Goal: Task Accomplishment & Management: Complete application form

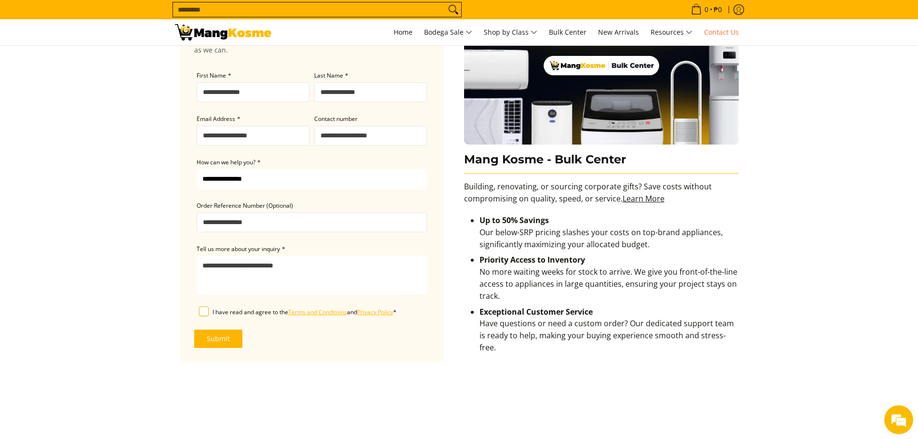
scroll to position [96, 0]
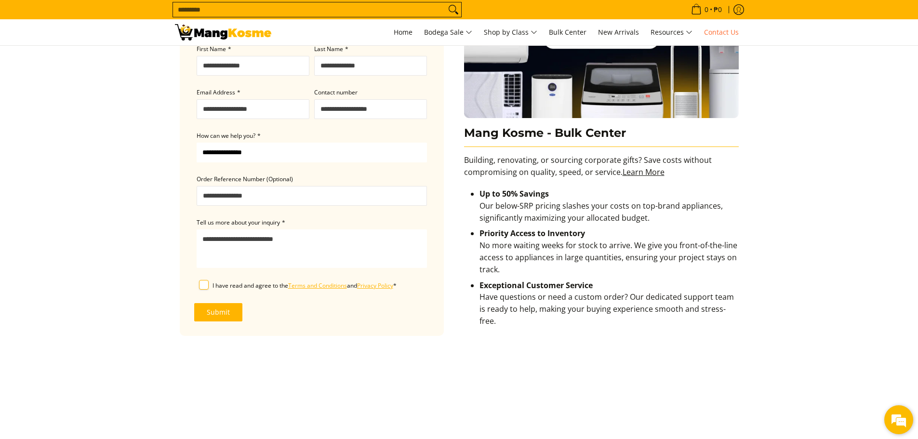
click at [894, 418] on em at bounding box center [899, 420] width 26 height 26
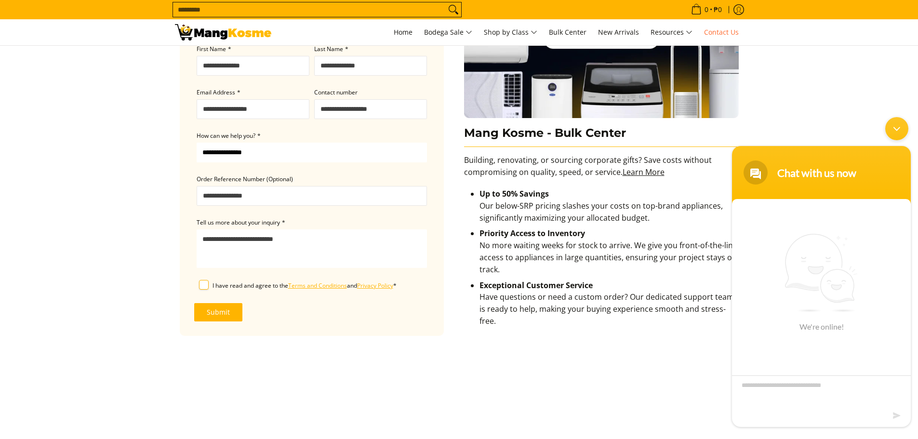
scroll to position [0, 0]
click at [822, 357] on div "No previous conversation Chat Now" at bounding box center [821, 313] width 179 height 228
click at [815, 371] on div "Chat Now" at bounding box center [821, 369] width 69 height 18
type textarea "**********"
click at [755, 384] on textarea "**********" at bounding box center [821, 393] width 179 height 34
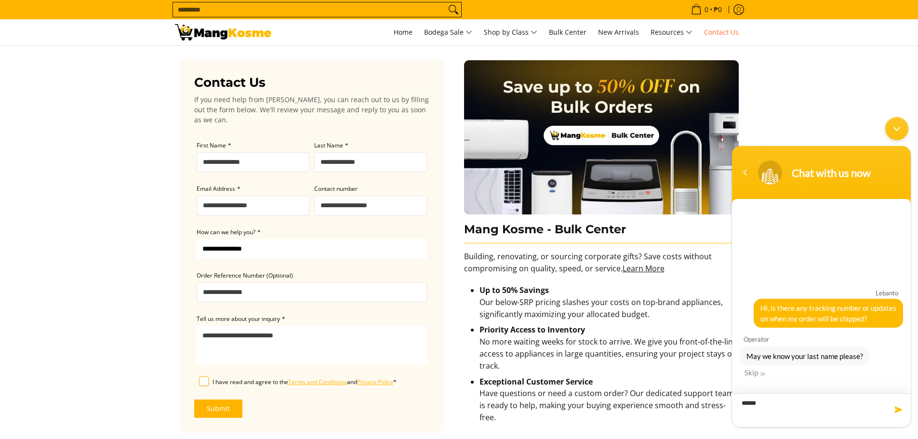
type textarea "*******"
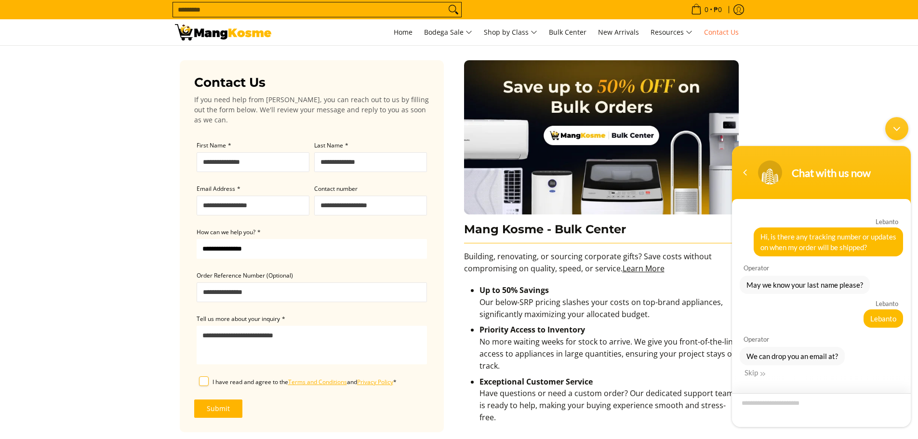
click at [784, 412] on textarea "Enter your email address" at bounding box center [821, 410] width 179 height 34
click at [757, 368] on div "We can drop you an email at? Skip" at bounding box center [821, 362] width 163 height 30
click at [757, 374] on div "Skip" at bounding box center [755, 372] width 21 height 9
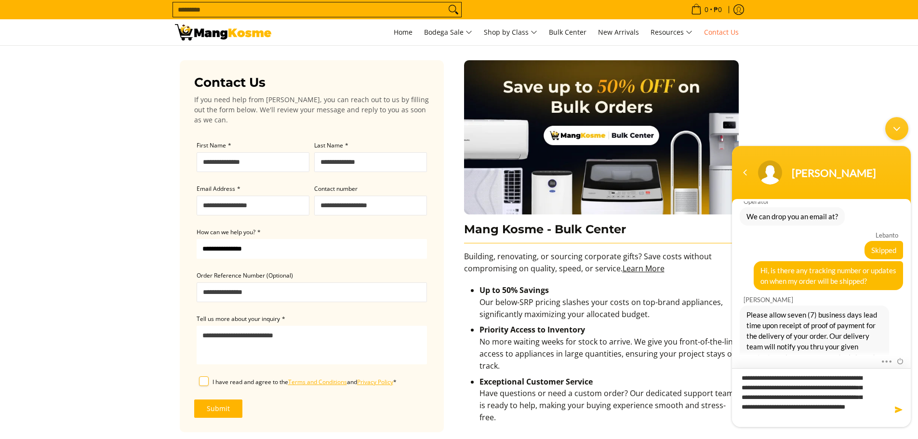
type textarea "**********"
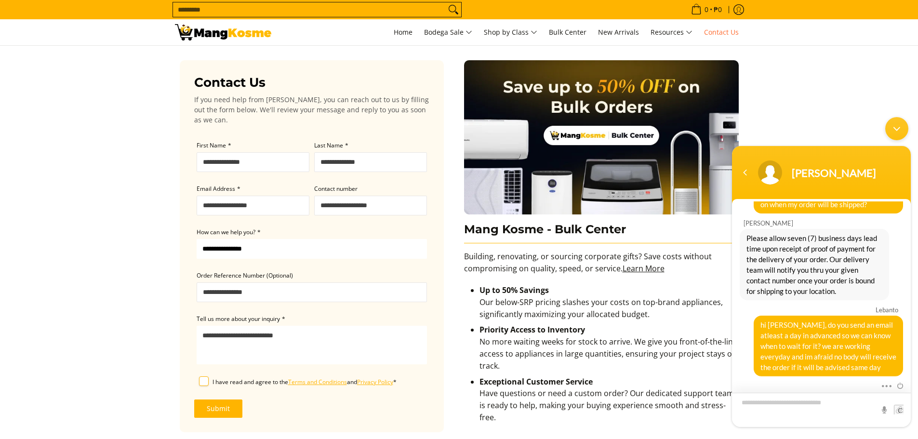
scroll to position [182, 0]
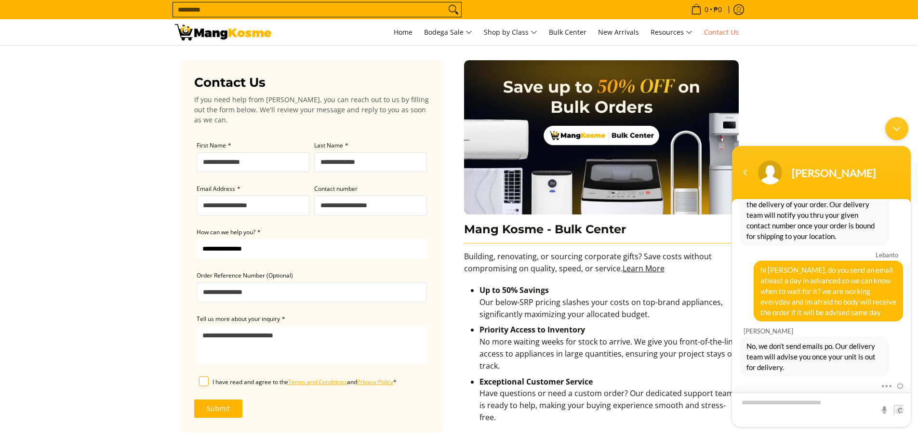
click at [791, 414] on textarea "Type your message and hit 'Enter'" at bounding box center [821, 410] width 179 height 34
type textarea "**"
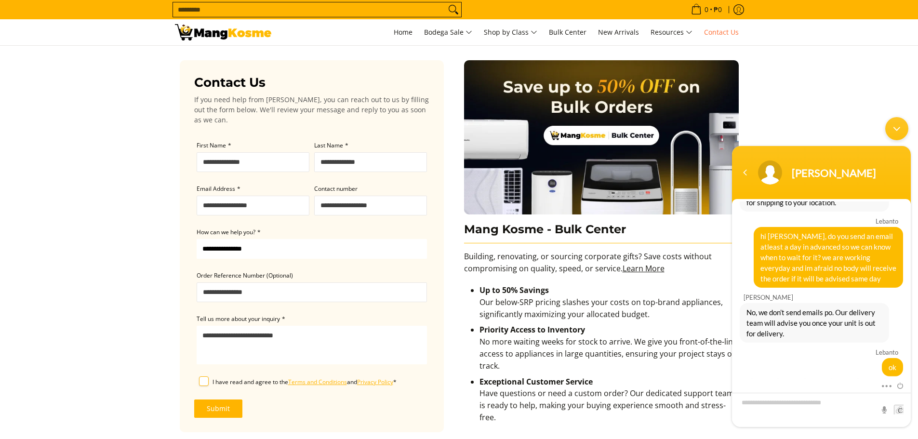
click at [903, 133] on div "Minimize live chat window" at bounding box center [897, 128] width 23 height 23
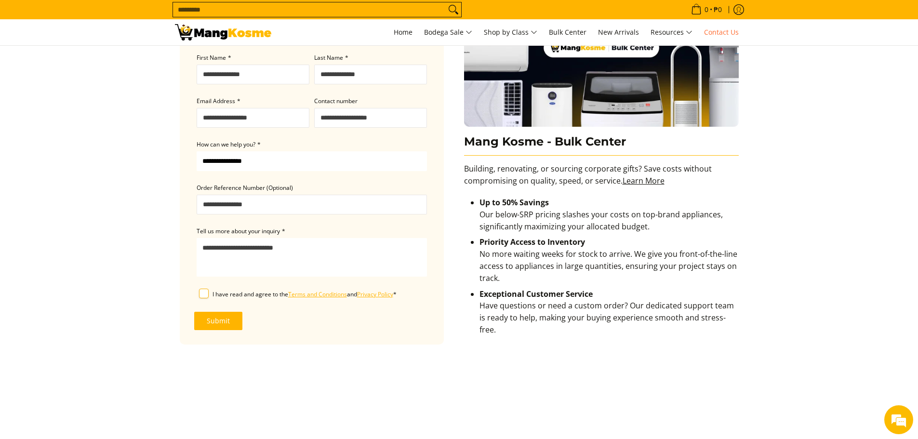
scroll to position [0, 0]
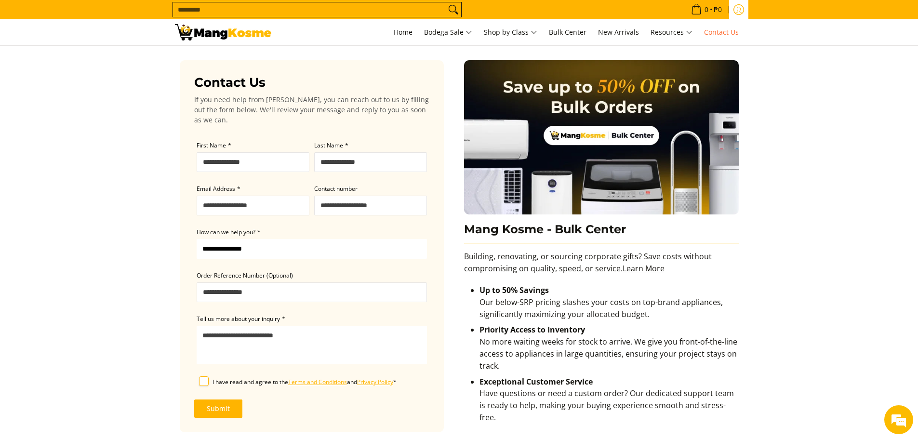
click at [736, 14] on icon "Log in" at bounding box center [739, 9] width 11 height 11
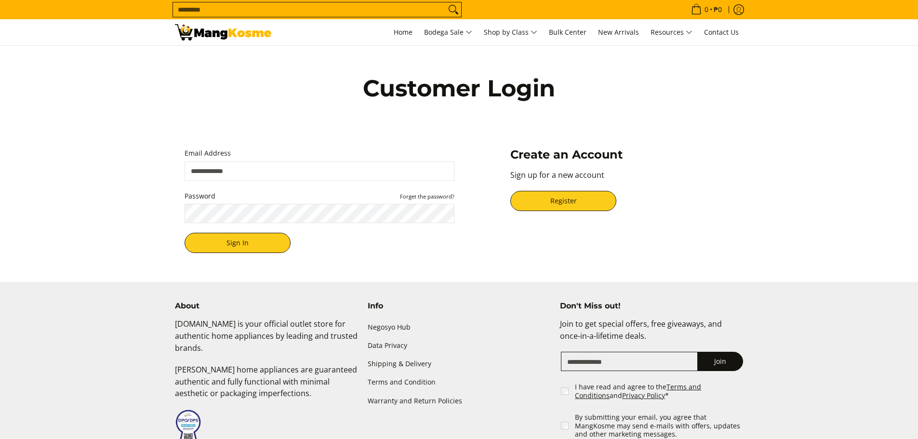
drag, startPoint x: 0, startPoint y: 0, endPoint x: 326, endPoint y: 171, distance: 368.1
click at [326, 171] on input "Email Address" at bounding box center [320, 171] width 270 height 19
drag, startPoint x: 544, startPoint y: 214, endPoint x: 555, endPoint y: 203, distance: 15.0
click at [544, 213] on div "Register" at bounding box center [622, 206] width 223 height 30
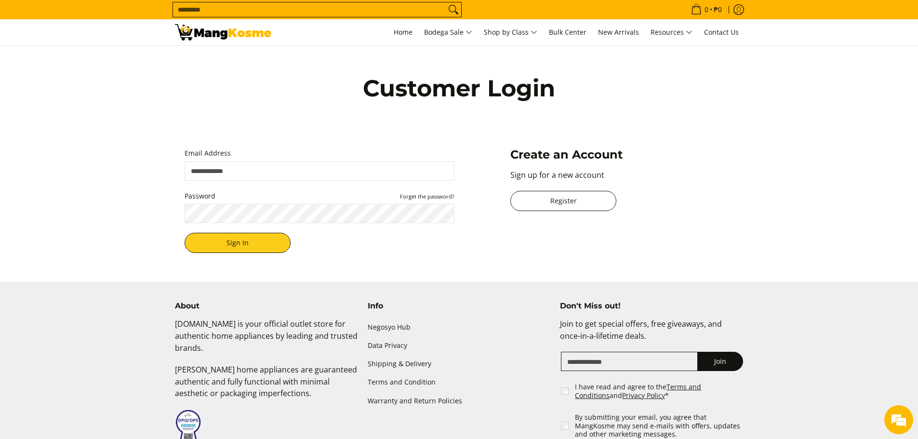
drag, startPoint x: 555, startPoint y: 203, endPoint x: 505, endPoint y: 261, distance: 76.2
click at [555, 203] on link "Register" at bounding box center [564, 201] width 106 height 20
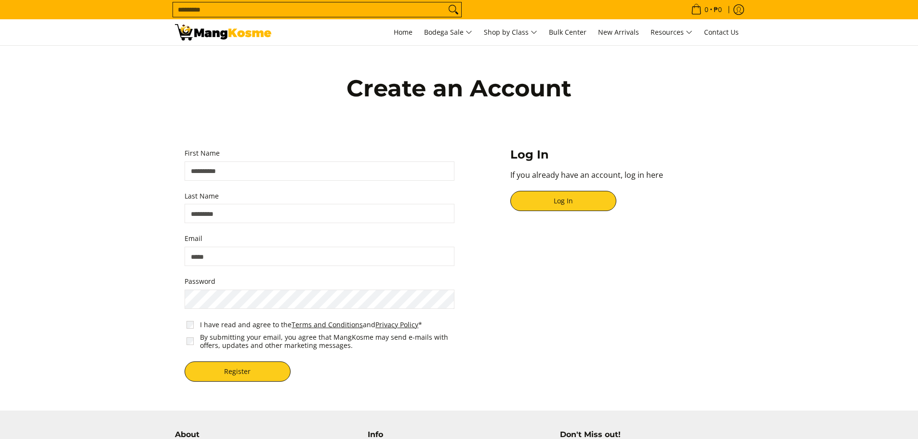
click at [271, 167] on input "First Name" at bounding box center [320, 171] width 270 height 19
type input "*"
type input "***"
type input "*******"
type input "*"
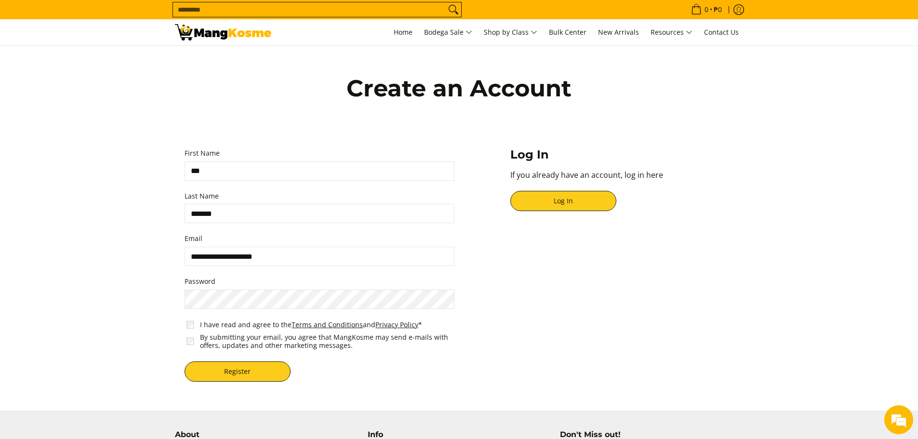
type input "**********"
click at [194, 329] on span "I have read and agree to the Terms and Conditions and Privacy Policy *" at bounding box center [322, 325] width 274 height 13
click at [193, 329] on span "I have read and agree to the Terms and Conditions and Privacy Policy *" at bounding box center [322, 325] width 274 height 13
click at [222, 368] on button "Register" at bounding box center [238, 372] width 106 height 20
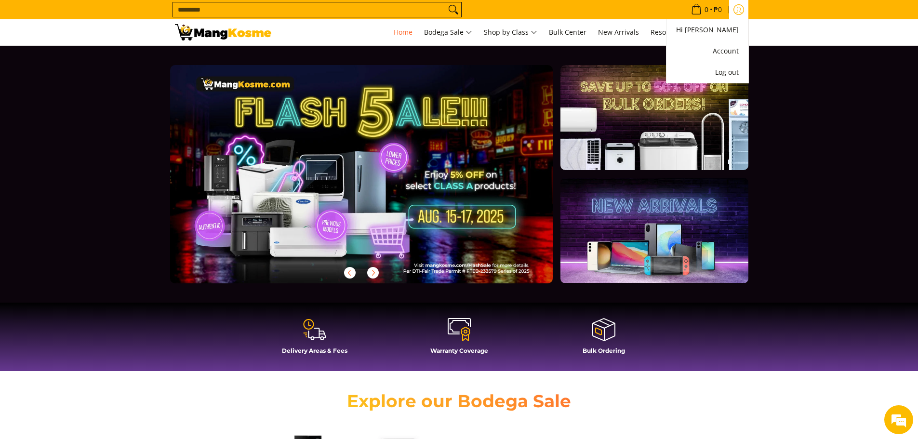
click at [736, 10] on icon "Account" at bounding box center [739, 9] width 11 height 11
click at [716, 43] on li "Account" at bounding box center [708, 51] width 82 height 21
click at [716, 45] on li "Account" at bounding box center [708, 51] width 82 height 21
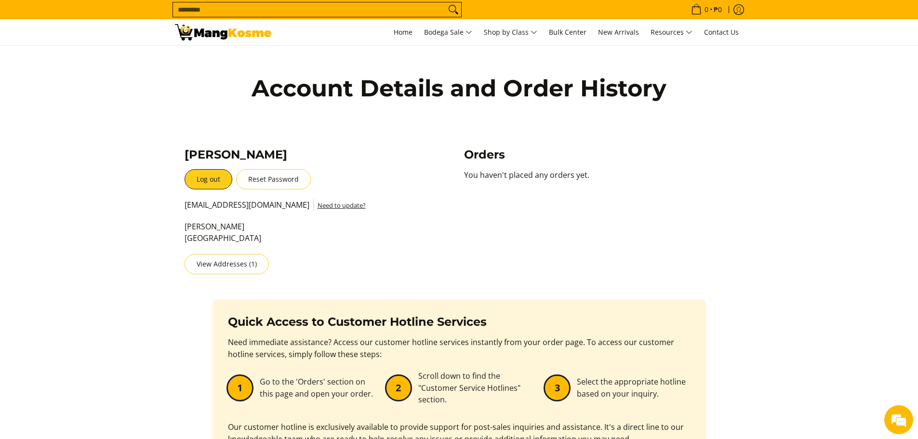
click at [494, 177] on p "You haven't placed any orders yet." at bounding box center [599, 180] width 270 height 22
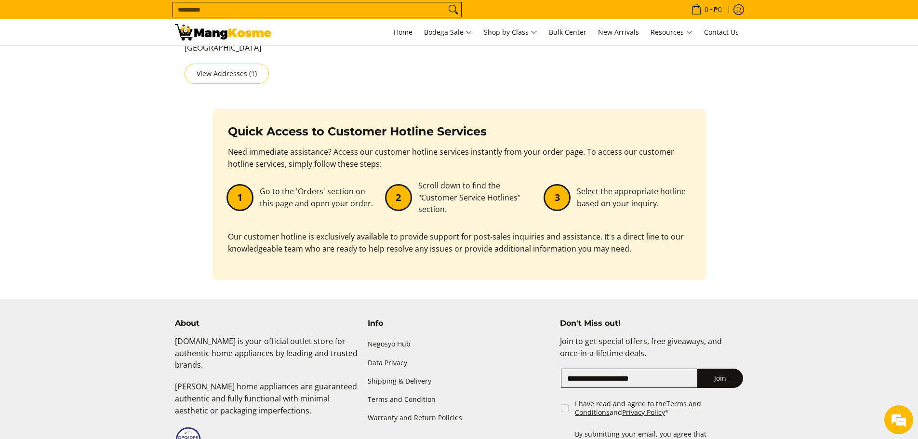
scroll to position [48, 0]
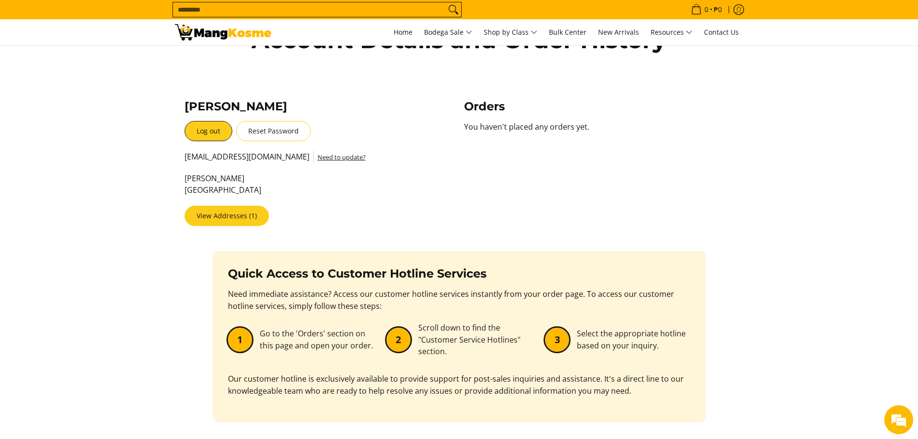
click at [244, 215] on link "View Addresses (1)" at bounding box center [227, 216] width 84 height 20
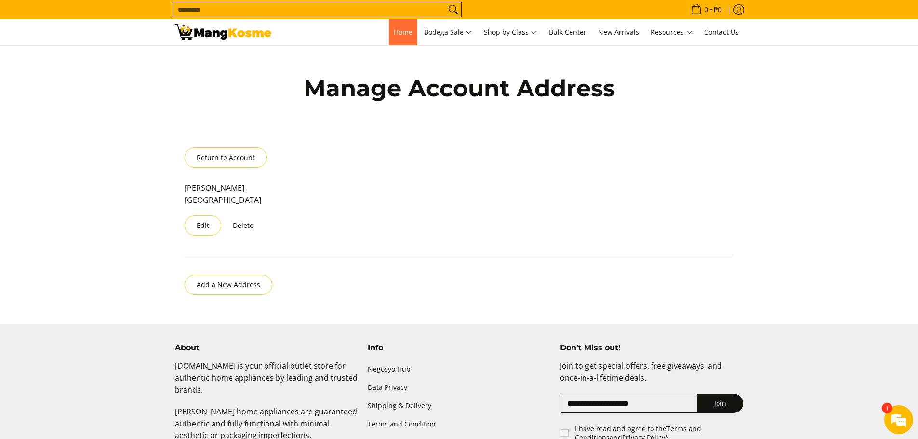
click at [402, 35] on span "Home" at bounding box center [403, 31] width 19 height 9
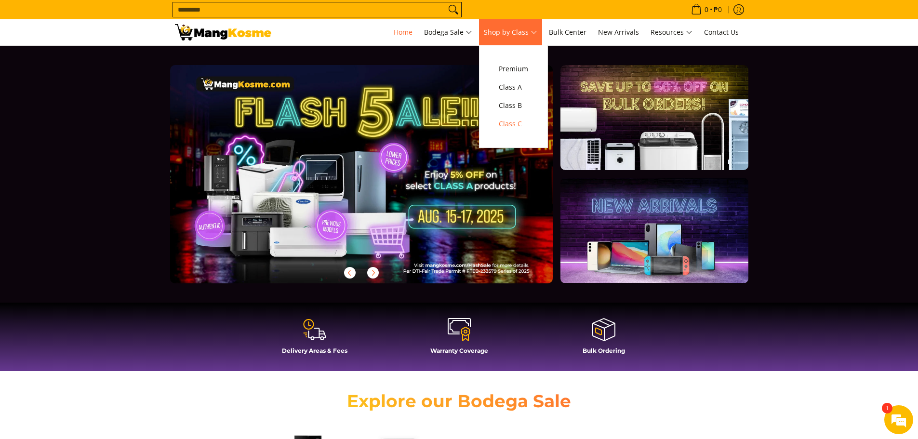
click at [504, 127] on span "Class C" at bounding box center [513, 124] width 29 height 12
